Goal: Find contact information: Find contact information

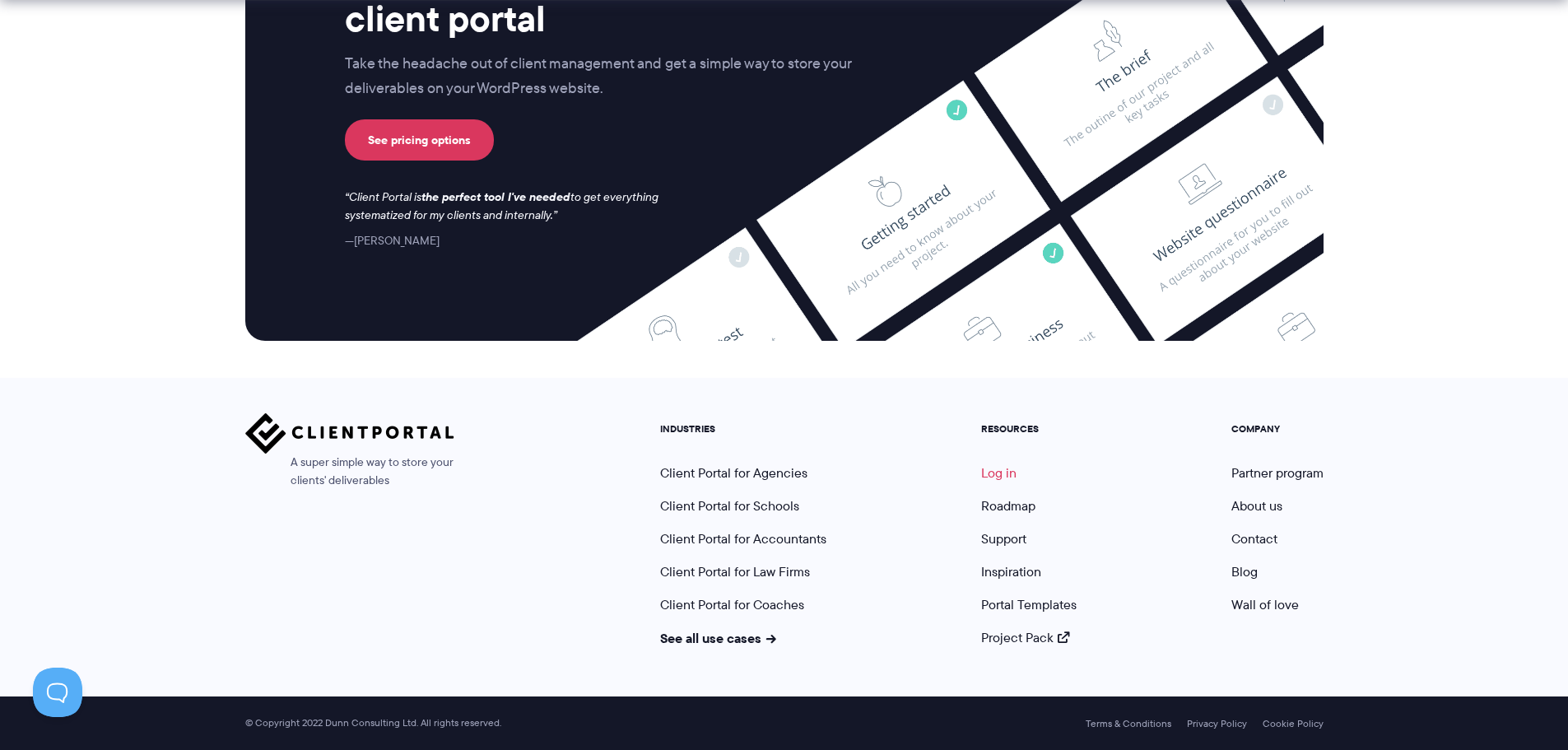
click at [982, 479] on link "Log in" at bounding box center [999, 473] width 35 height 19
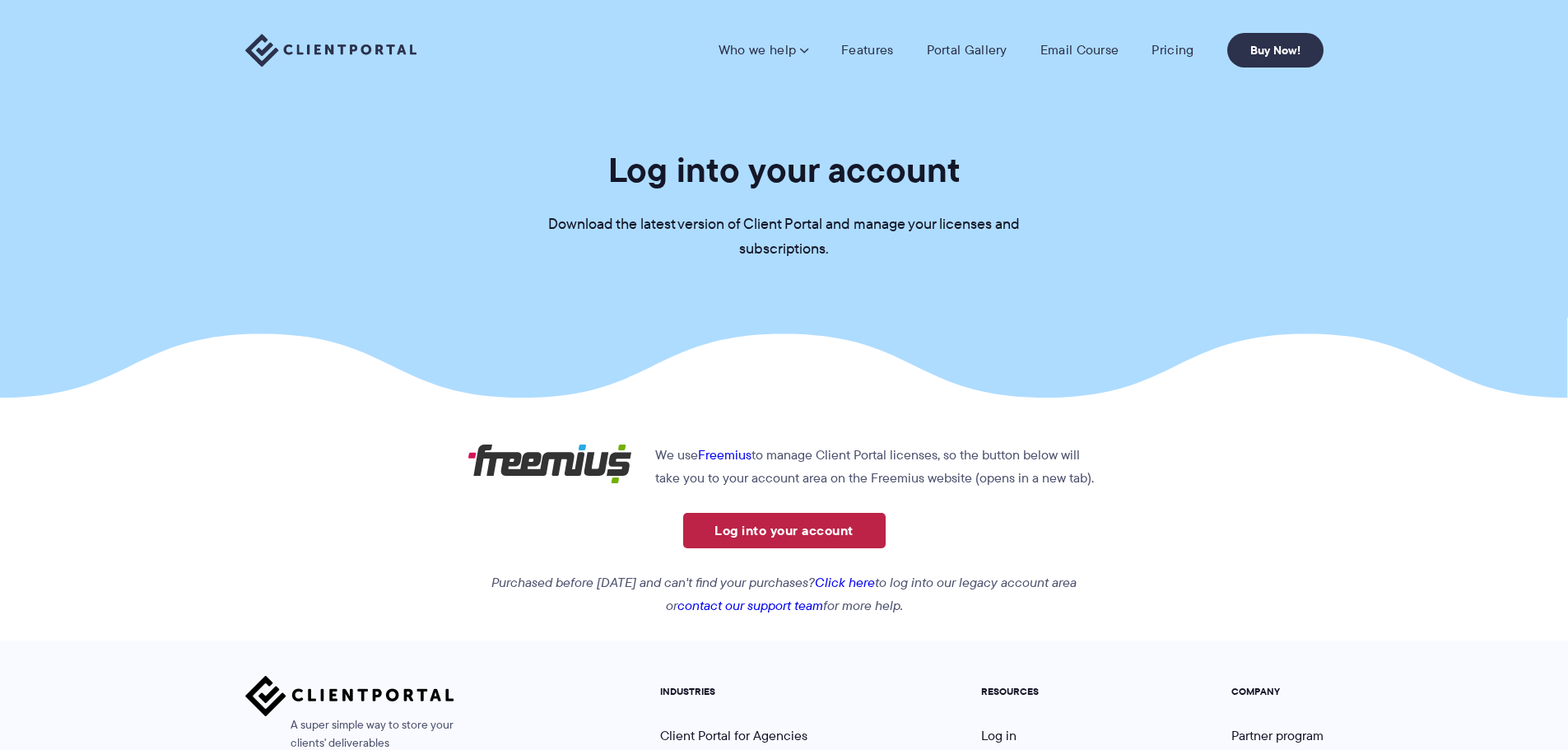
click at [825, 521] on link "Log into your account" at bounding box center [784, 530] width 203 height 35
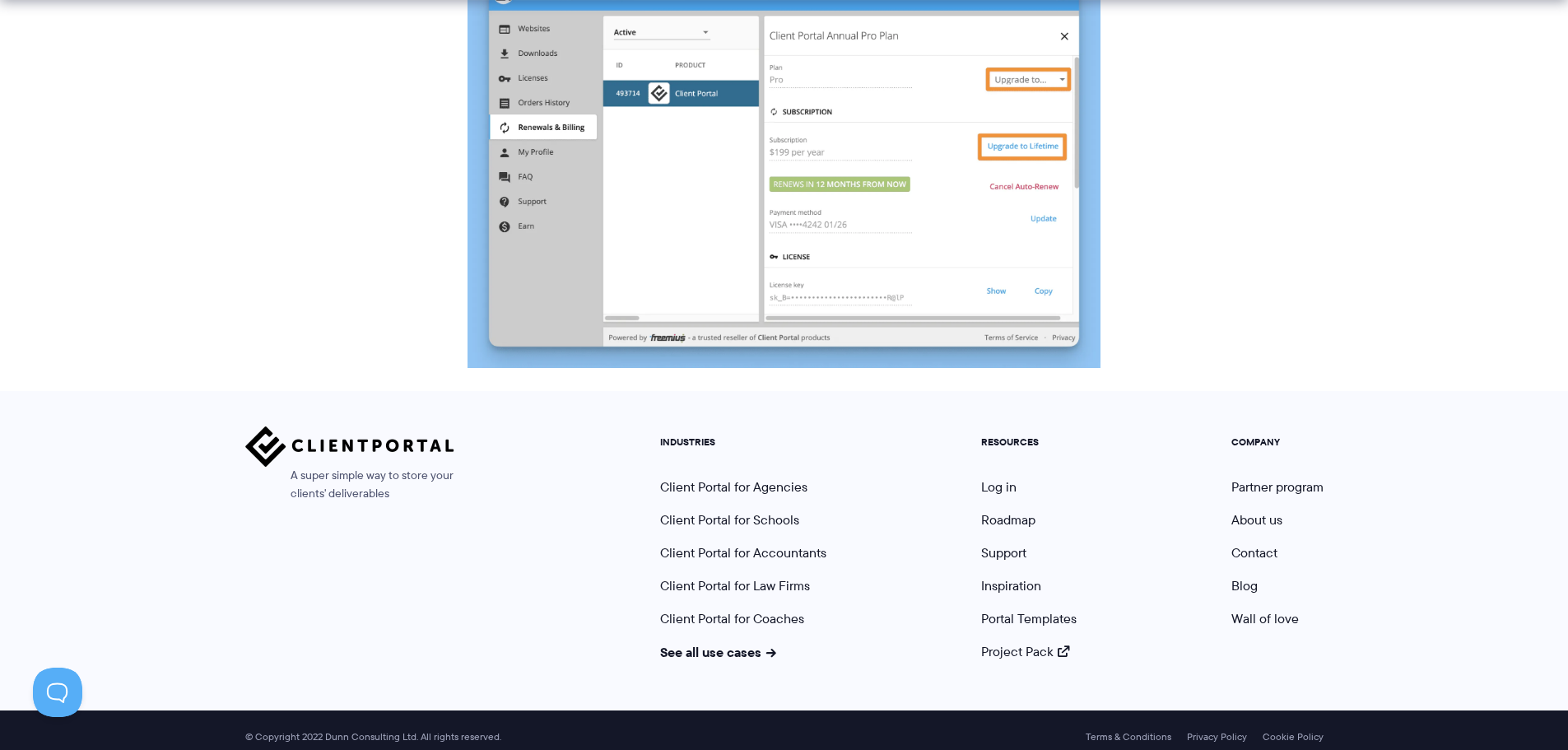
scroll to position [1574, 0]
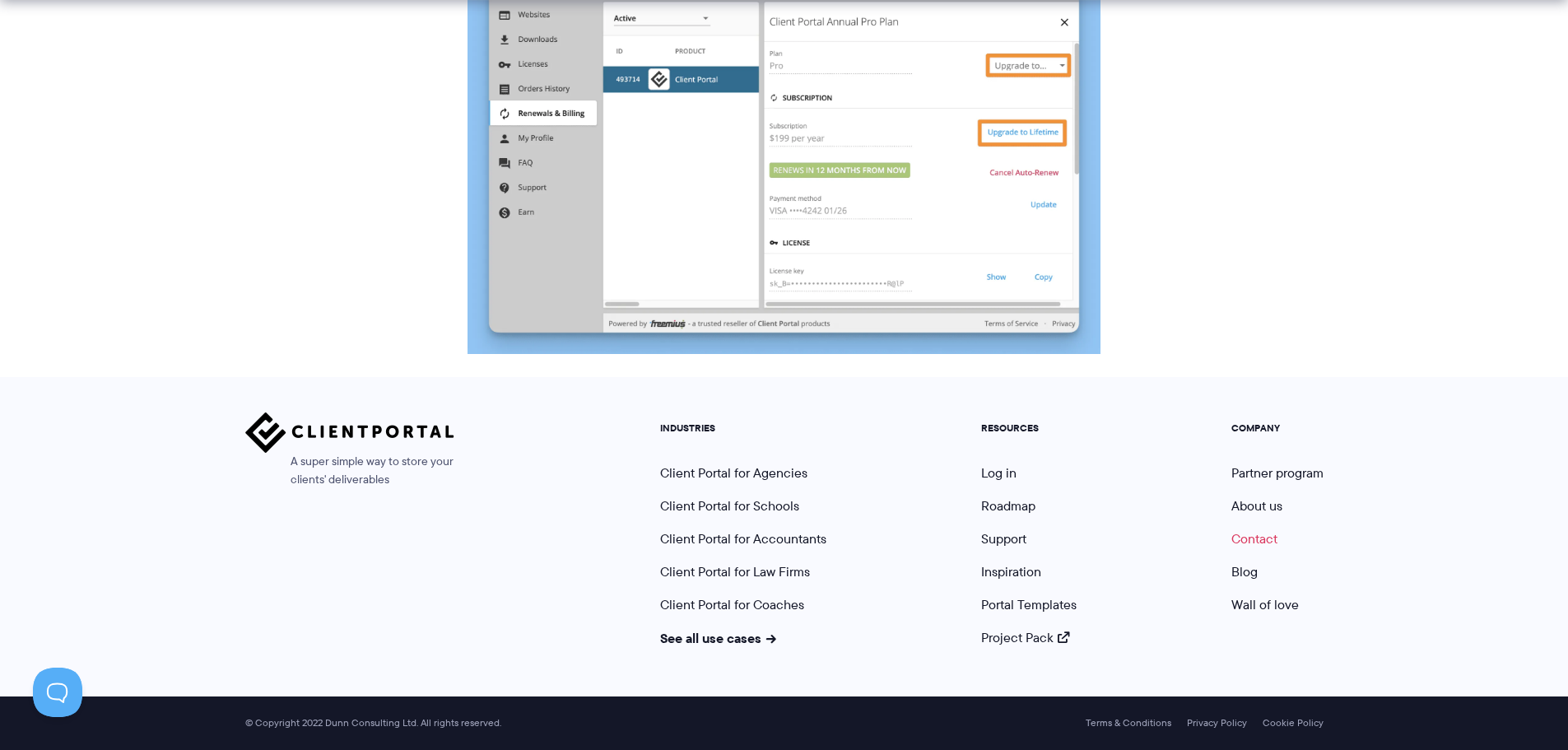
click at [1247, 542] on link "Contact" at bounding box center [1254, 538] width 46 height 19
